Goal: Information Seeking & Learning: Learn about a topic

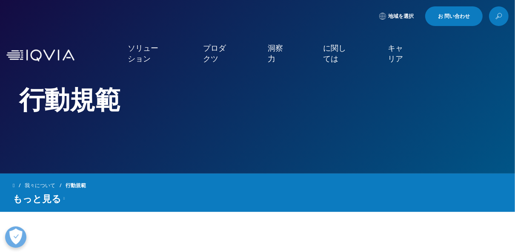
click at [135, 56] on link "ソリューション" at bounding box center [146, 53] width 37 height 21
click at [215, 55] on link "プロダクツ" at bounding box center [216, 53] width 26 height 21
click at [272, 54] on link "洞察 力" at bounding box center [276, 53] width 17 height 21
click at [332, 55] on link "に関しては" at bounding box center [336, 53] width 26 height 21
click at [394, 56] on link "キャリア" at bounding box center [398, 53] width 21 height 21
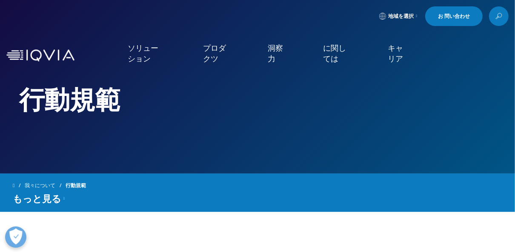
click at [54, 197] on span "もっと見る" at bounding box center [37, 198] width 49 height 10
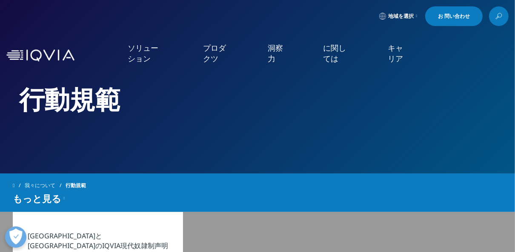
click at [63, 198] on icon at bounding box center [63, 198] width 1 height 10
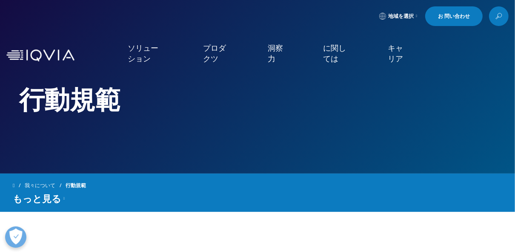
click at [63, 198] on icon at bounding box center [63, 198] width 1 height 10
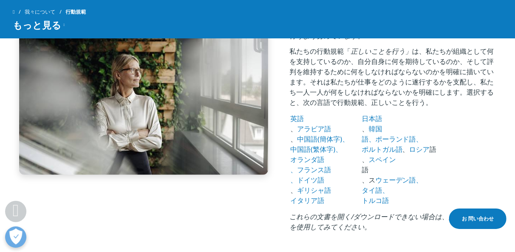
scroll to position [237, 0]
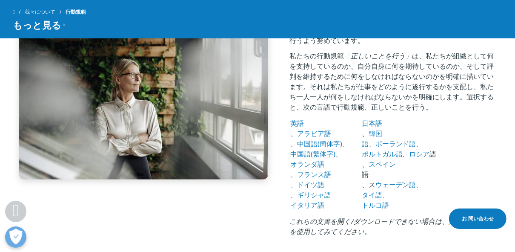
click at [382, 123] on link "日本語" at bounding box center [372, 122] width 20 height 9
